Goal: Task Accomplishment & Management: Use online tool/utility

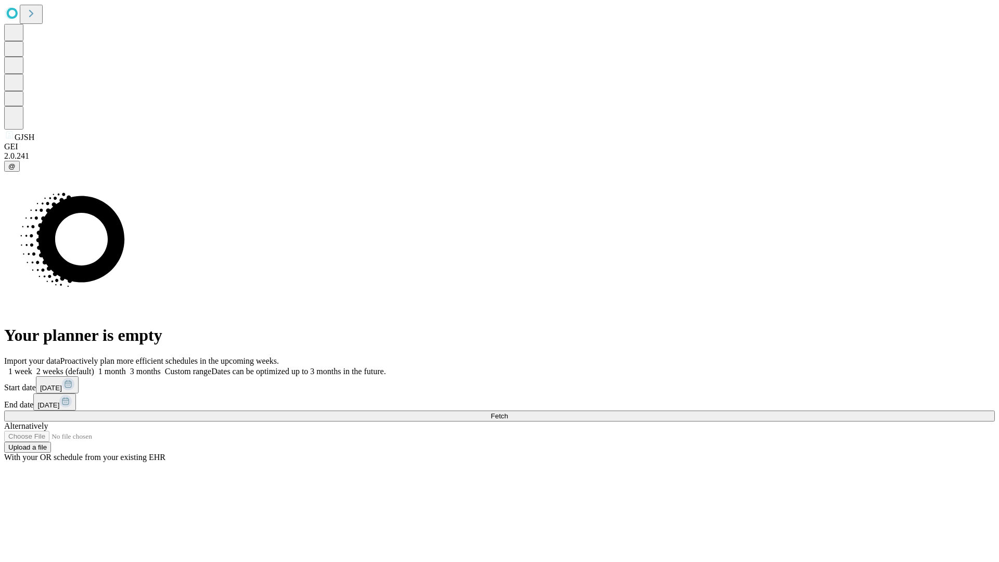
click at [508, 412] on span "Fetch" at bounding box center [499, 416] width 17 height 8
